Goal: Task Accomplishment & Management: Manage account settings

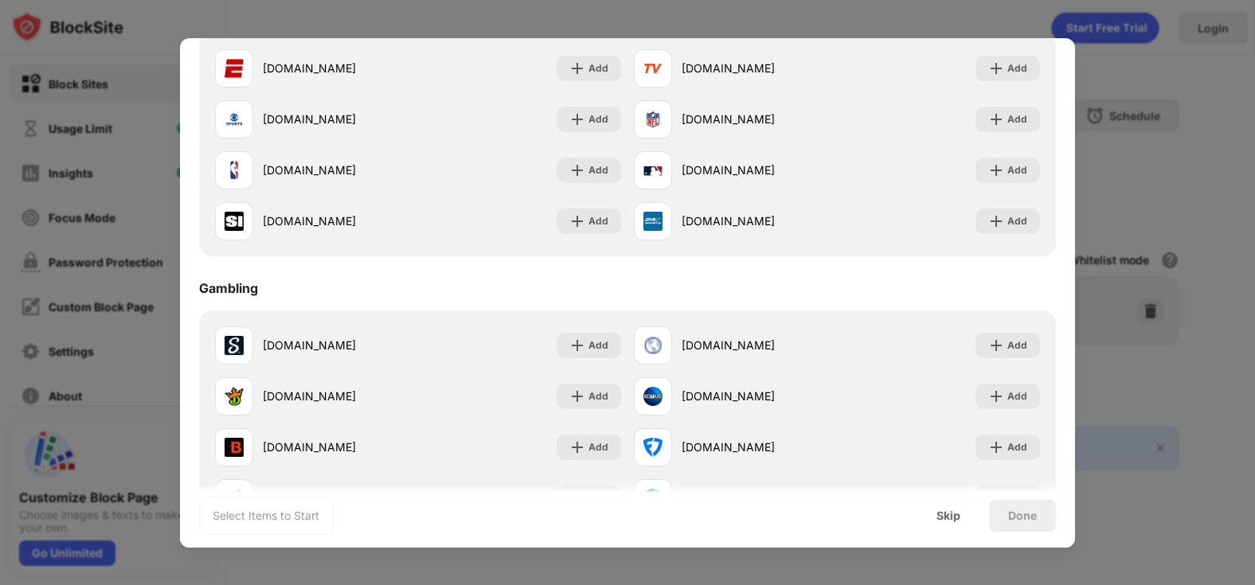
scroll to position [1668, 0]
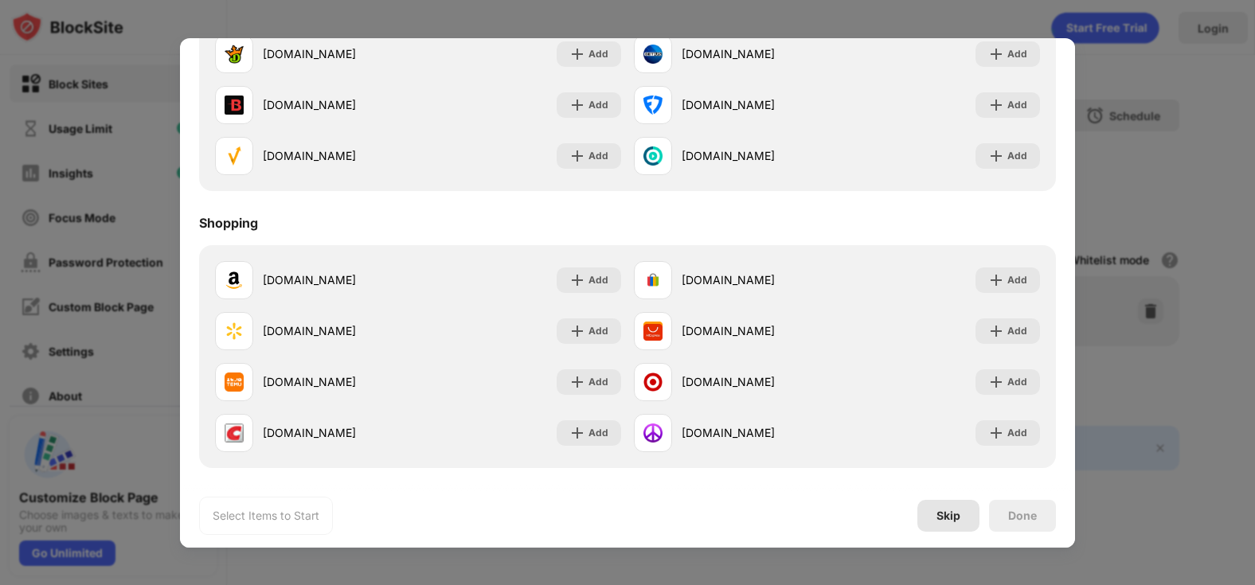
click at [957, 517] on div "Skip" at bounding box center [948, 515] width 24 height 13
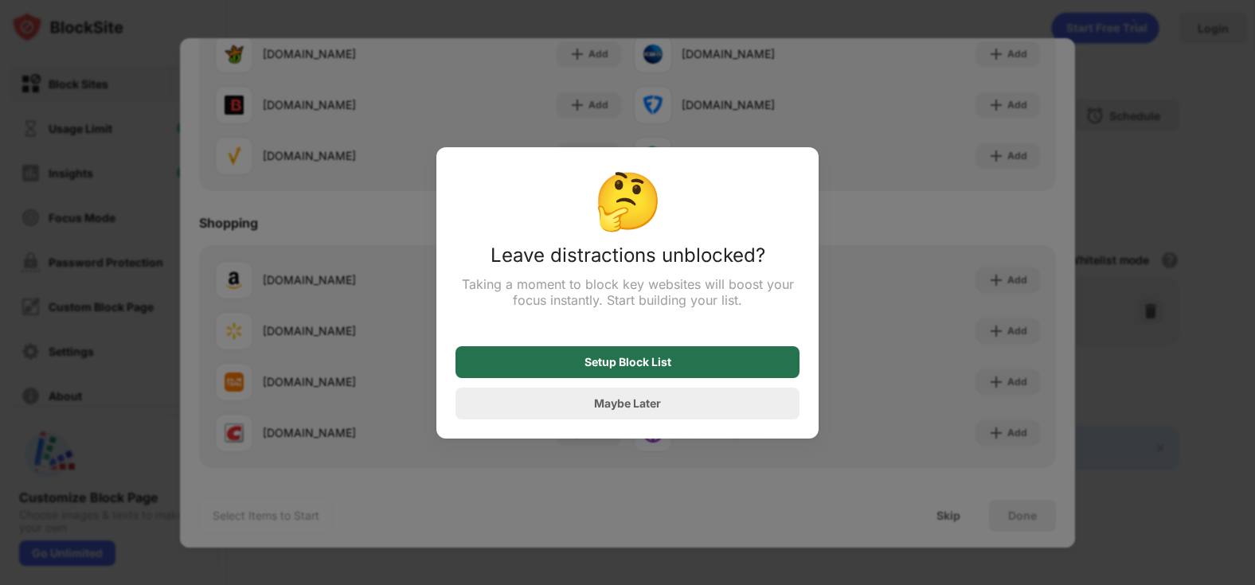
click at [665, 369] on div "Setup Block List" at bounding box center [627, 362] width 87 height 13
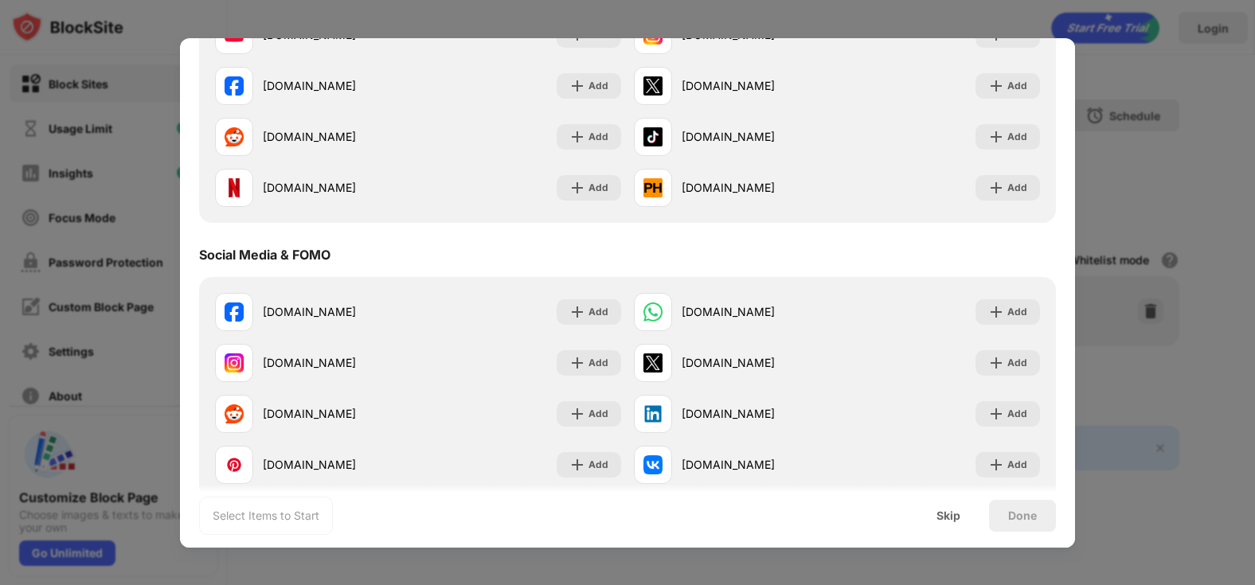
scroll to position [0, 0]
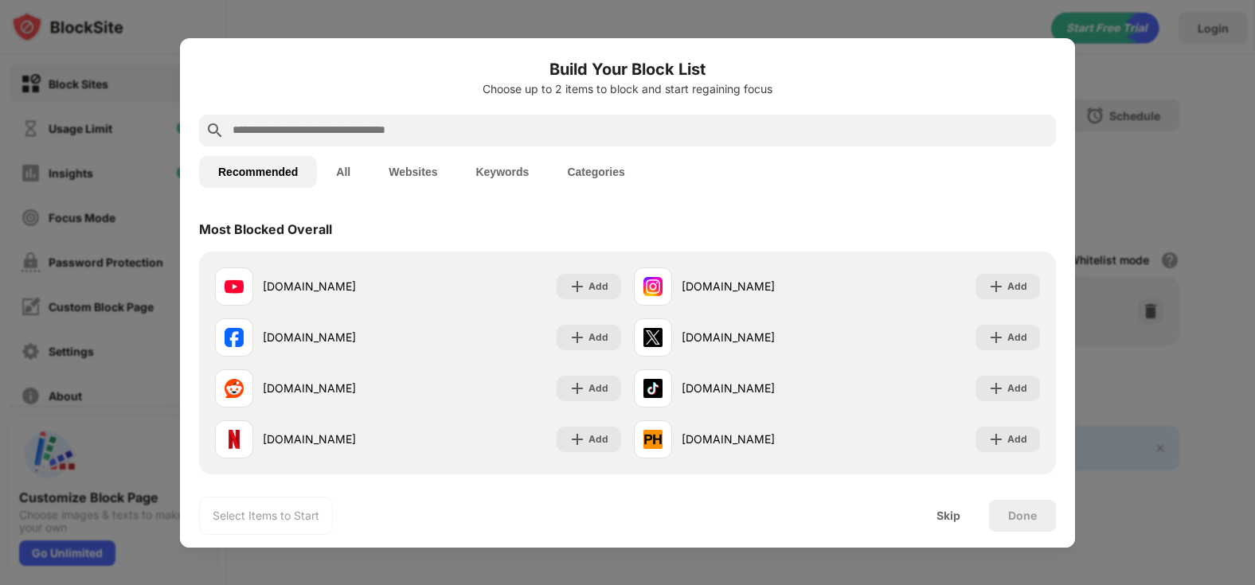
click at [410, 165] on button "Websites" at bounding box center [412, 172] width 87 height 32
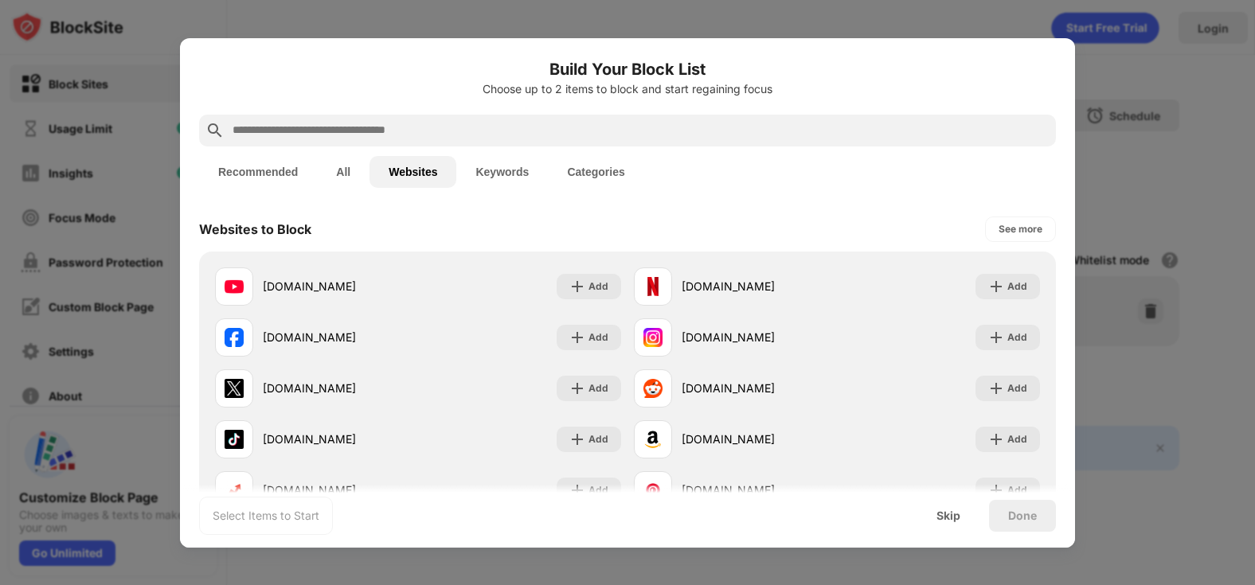
click at [501, 173] on button "Keywords" at bounding box center [502, 172] width 92 height 32
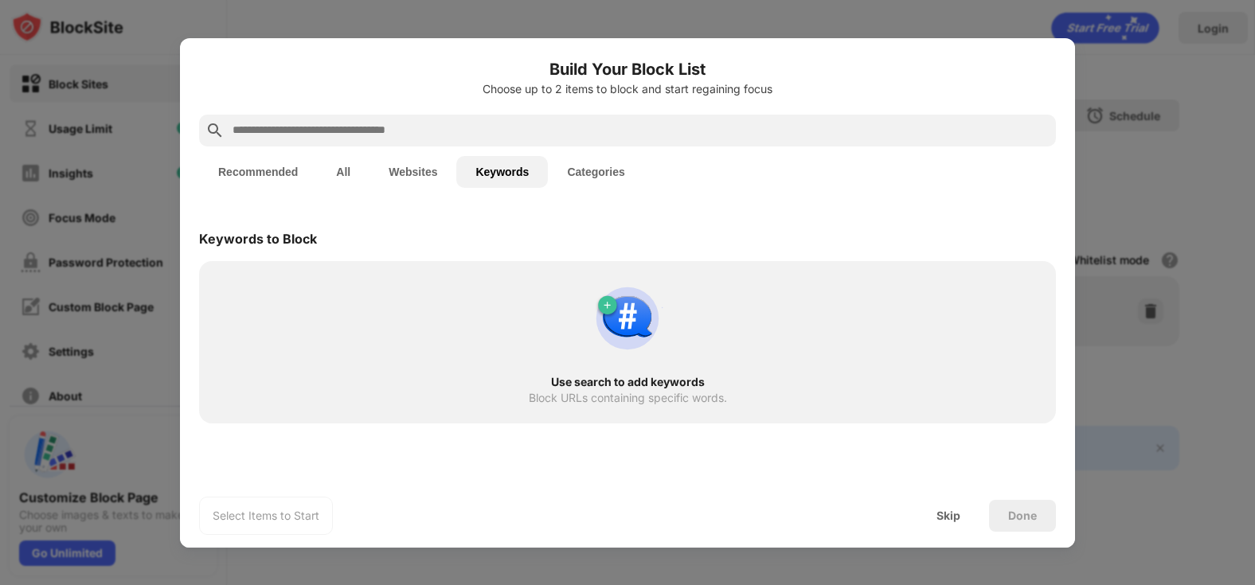
click at [384, 284] on div "Use search to add keywords Block URLs containing specific words." at bounding box center [627, 342] width 837 height 143
click at [599, 181] on button "Categories" at bounding box center [596, 172] width 96 height 32
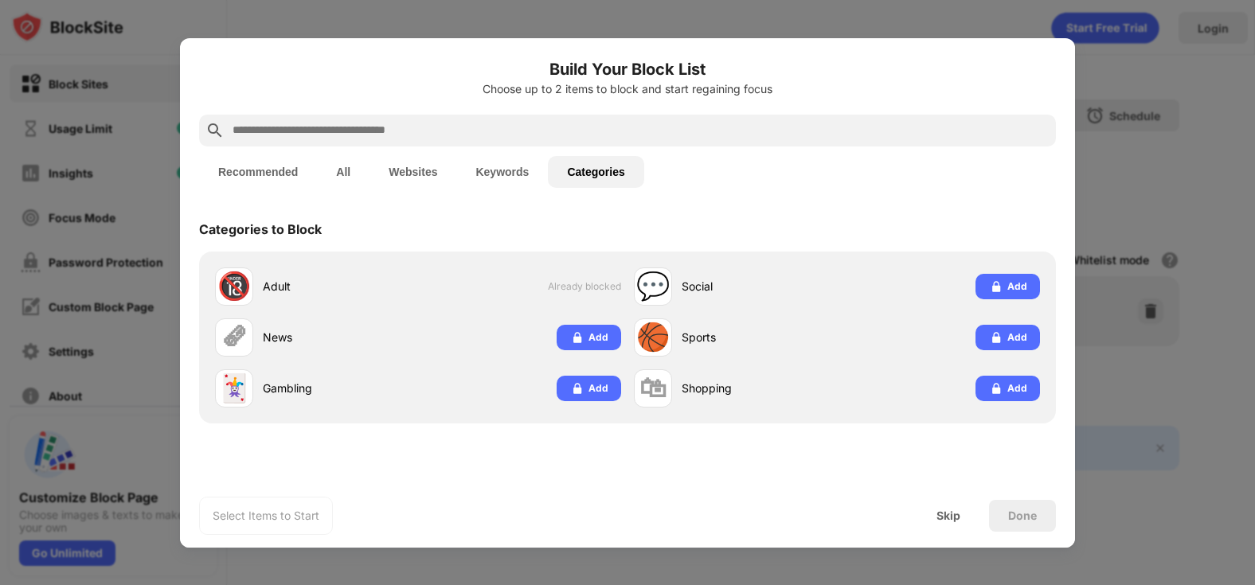
click at [287, 178] on button "Recommended" at bounding box center [258, 172] width 118 height 32
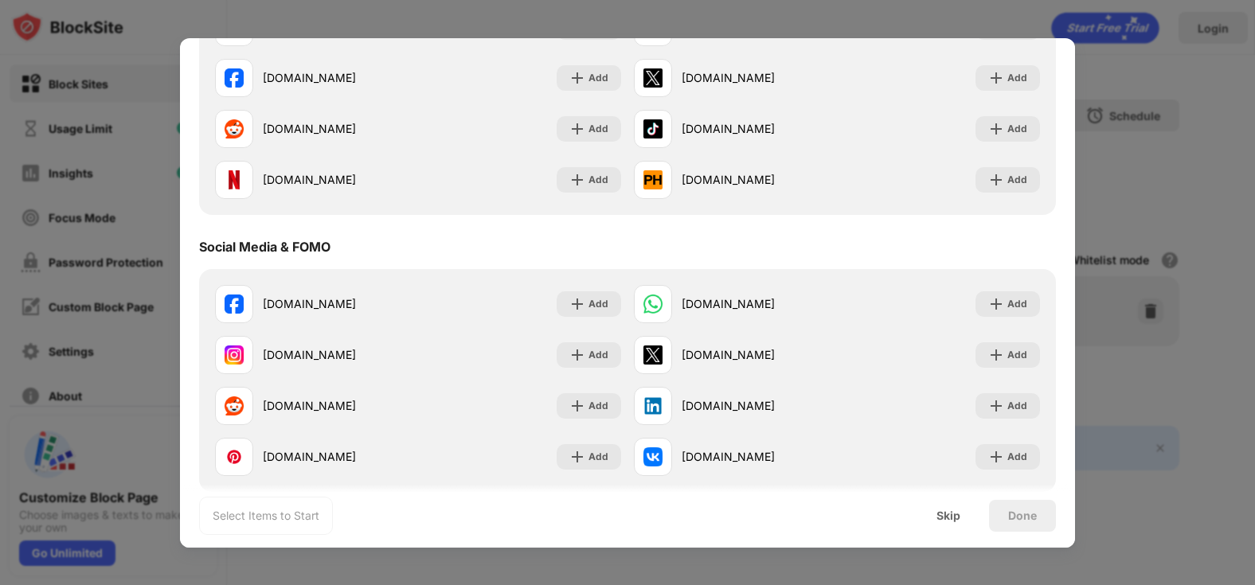
scroll to position [265, 0]
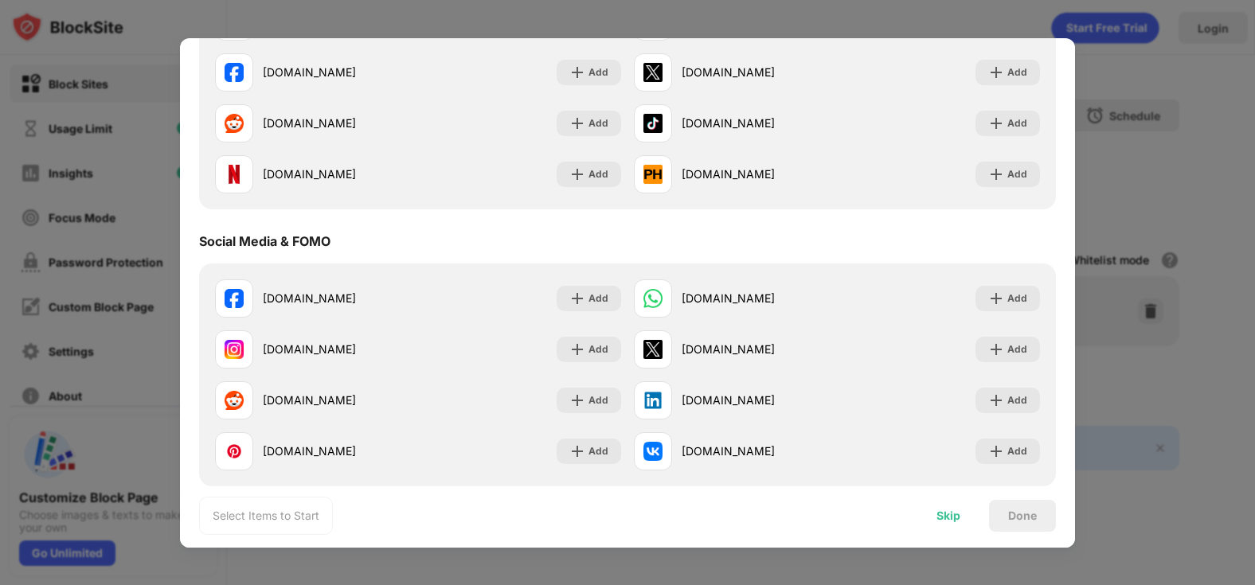
click at [951, 520] on div "Skip" at bounding box center [948, 515] width 24 height 13
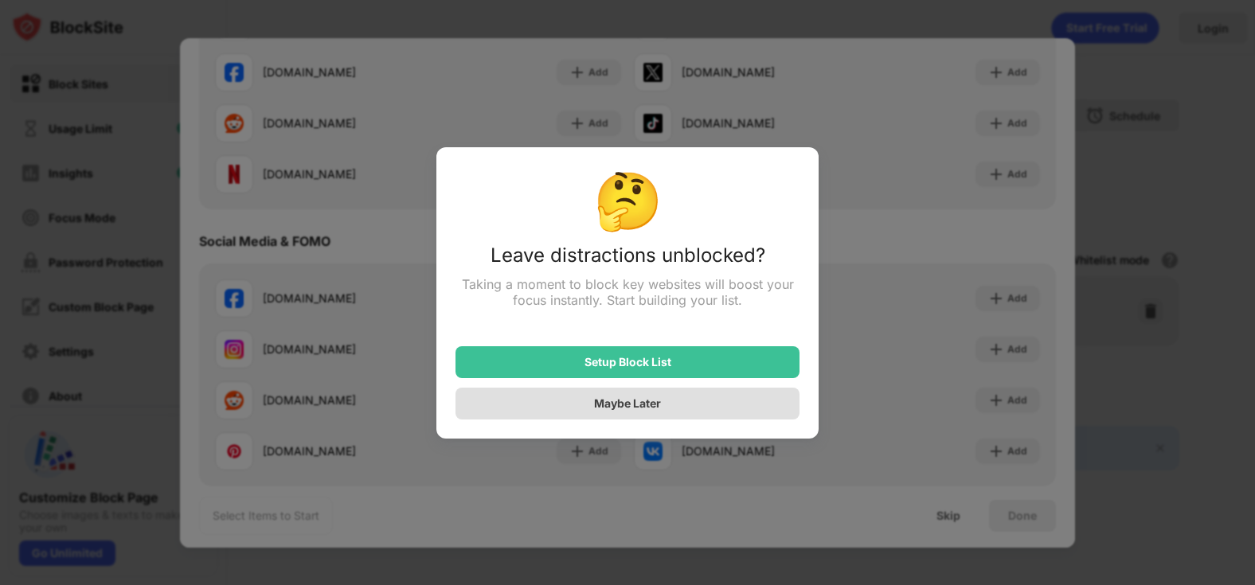
drag, startPoint x: 678, startPoint y: 360, endPoint x: 656, endPoint y: 414, distance: 58.5
click at [656, 414] on div "Setup Block List Maybe Later" at bounding box center [627, 373] width 344 height 92
click at [658, 404] on div "Maybe Later" at bounding box center [627, 403] width 67 height 14
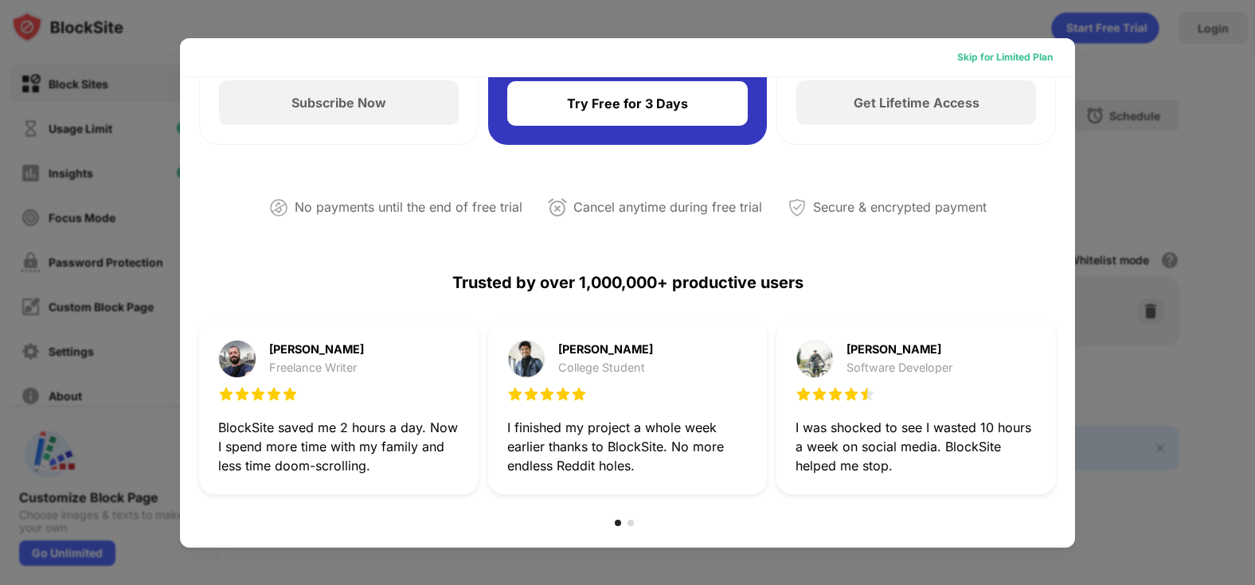
click at [968, 53] on div "Skip for Limited Plan" at bounding box center [1005, 57] width 96 height 16
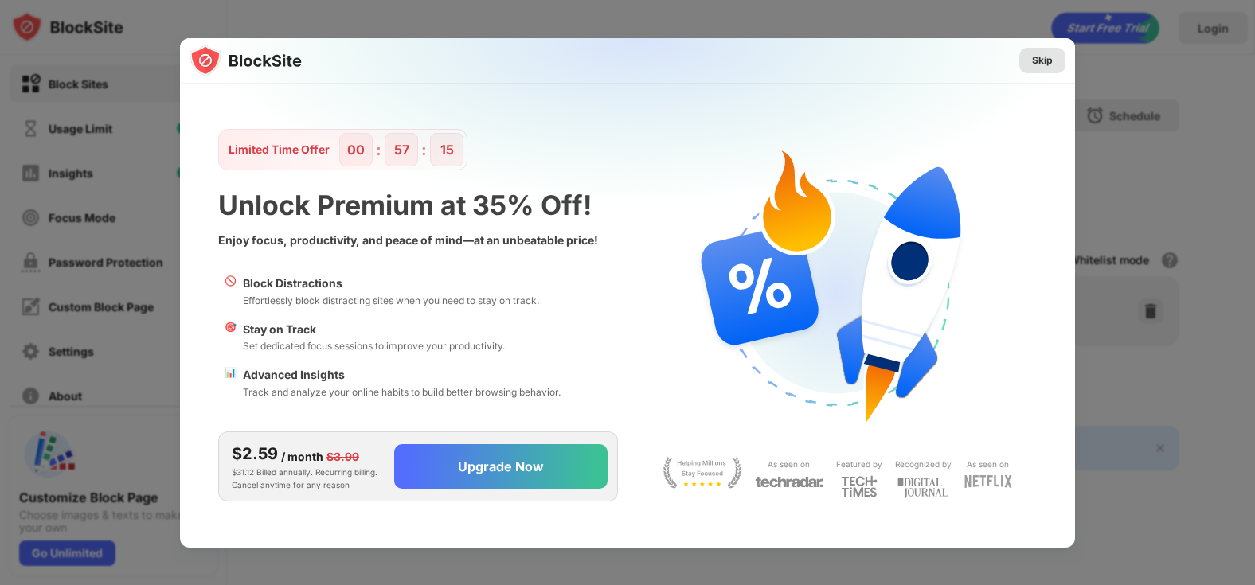
click at [1032, 61] on div "Skip" at bounding box center [1042, 61] width 21 height 16
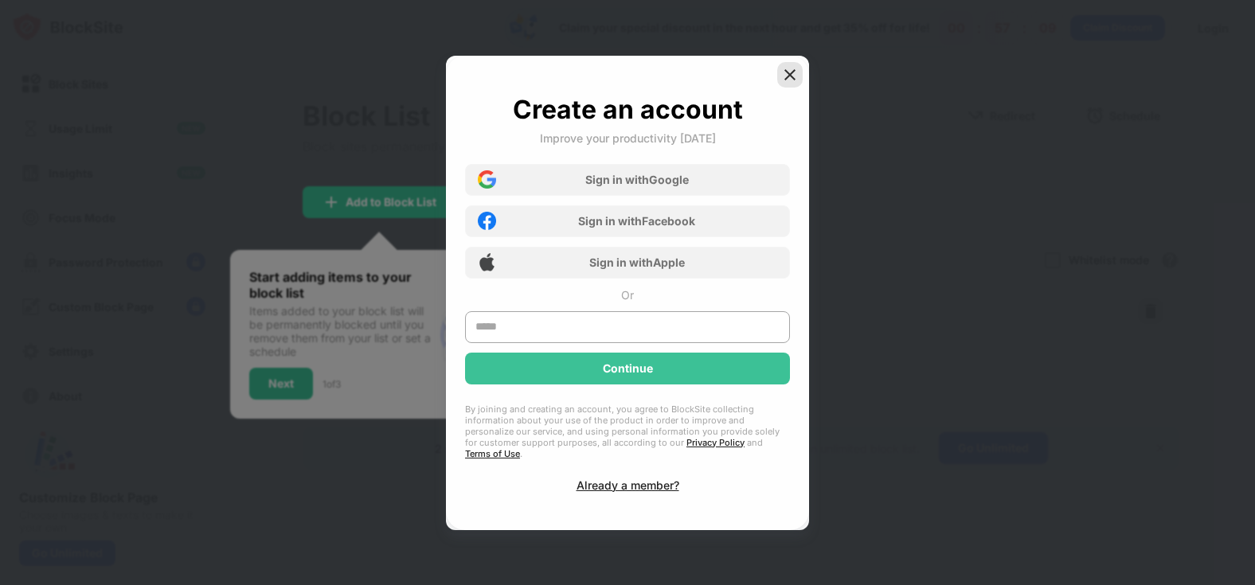
click at [784, 83] on img at bounding box center [790, 75] width 16 height 16
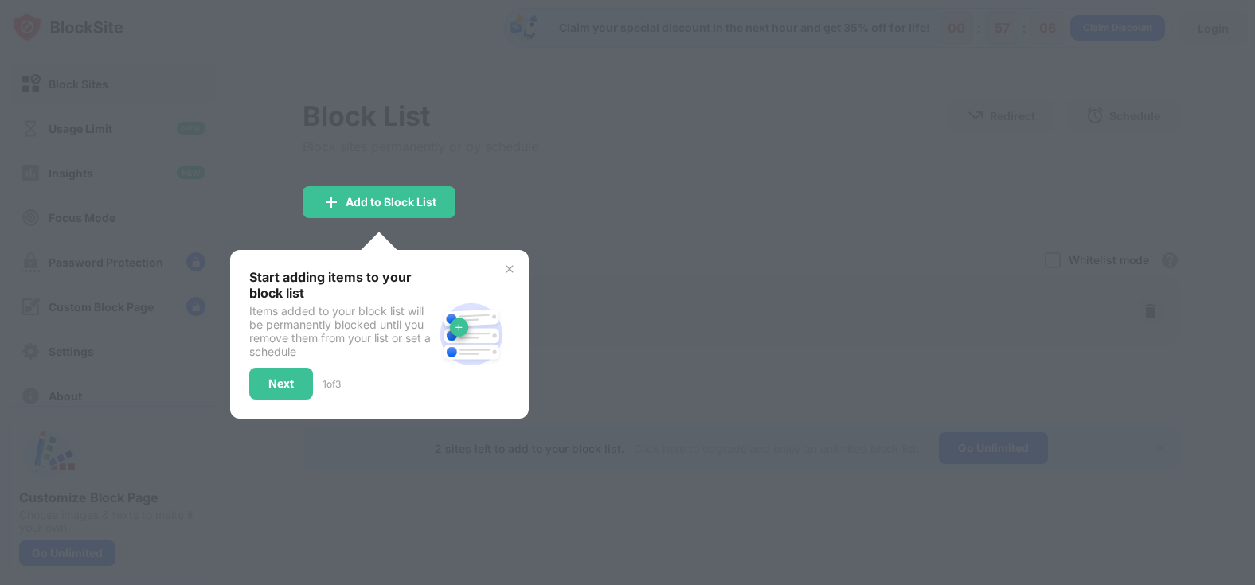
drag, startPoint x: 278, startPoint y: 384, endPoint x: 478, endPoint y: 173, distance: 291.1
click at [478, 173] on div "Block List Block sites permanently or by schedule Redirect Choose a site to be …" at bounding box center [740, 285] width 877 height 371
click at [398, 204] on div "Add to Block List" at bounding box center [390, 202] width 91 height 13
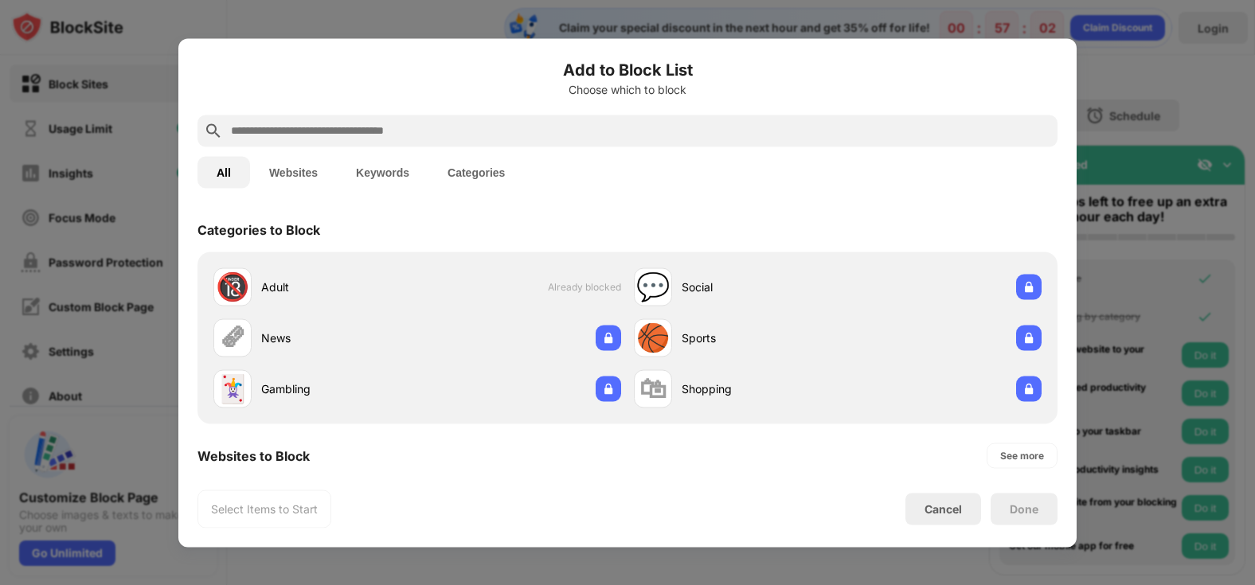
click at [306, 166] on button "Websites" at bounding box center [293, 172] width 87 height 32
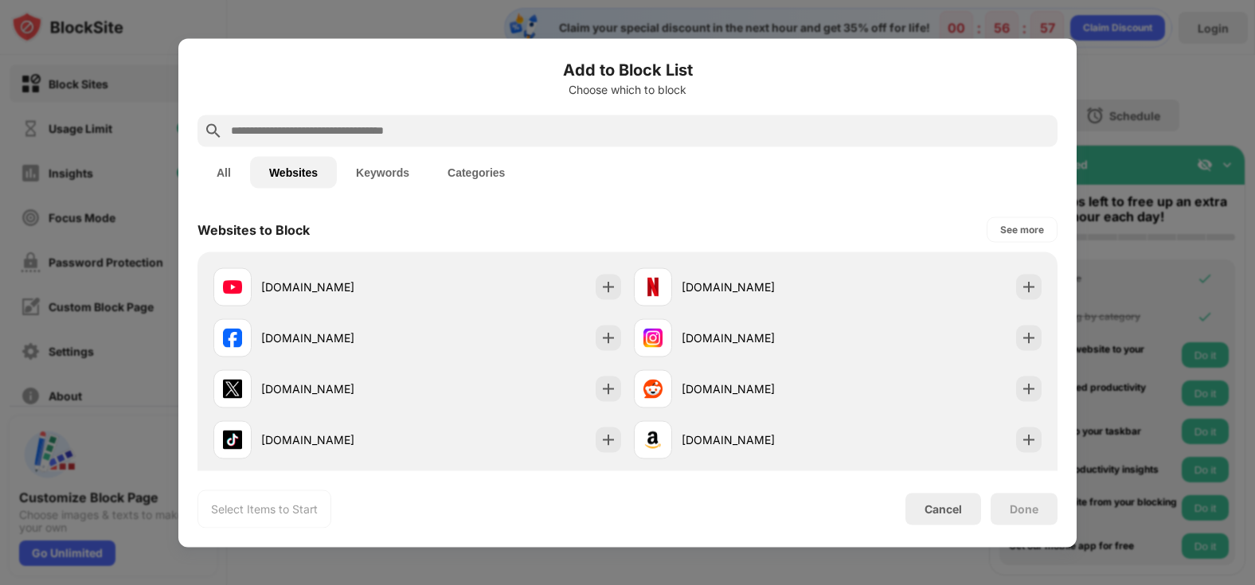
paste input "**********"
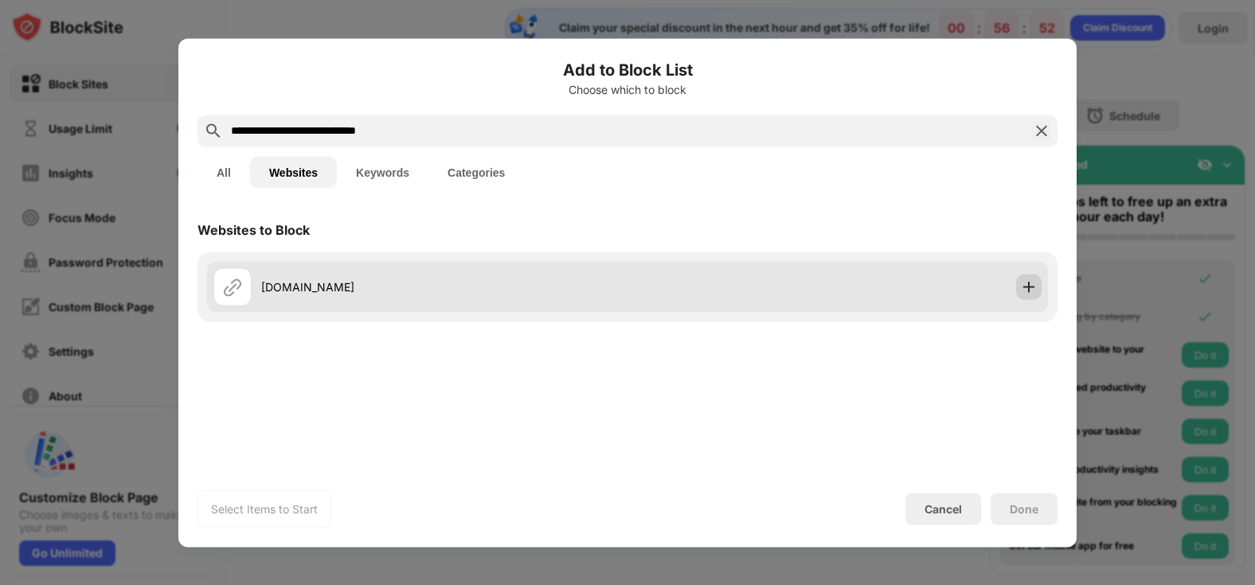
type input "**********"
click at [1030, 287] on img at bounding box center [1028, 287] width 16 height 16
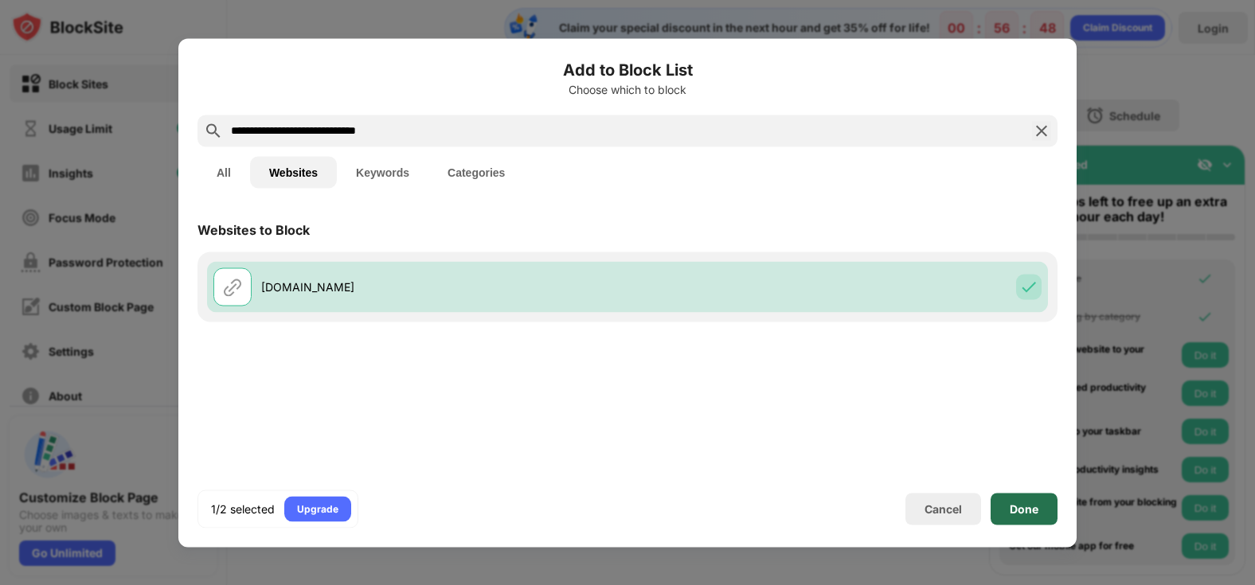
click at [1011, 509] on div "Done" at bounding box center [1023, 508] width 29 height 13
